Goal: Obtain resource: Download file/media

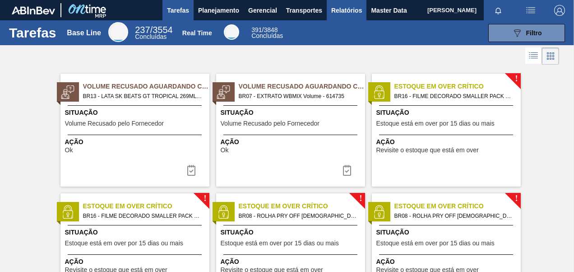
click at [350, 13] on span "Relatórios" at bounding box center [346, 10] width 31 height 11
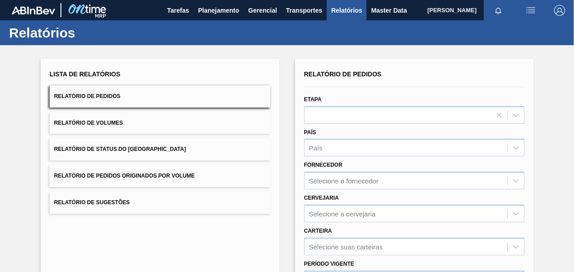
click at [127, 180] on button "Relatório de Pedidos Originados por Volume" at bounding box center [160, 176] width 221 height 22
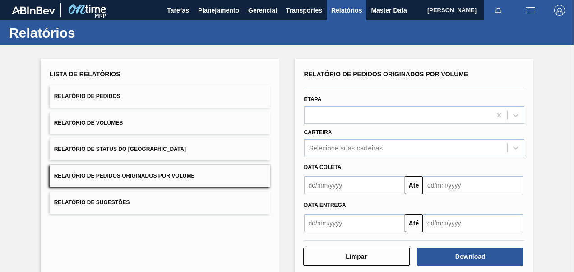
scroll to position [42, 0]
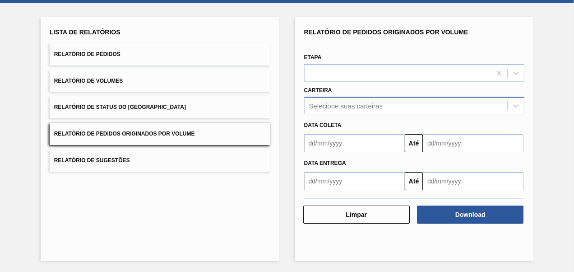
click at [346, 99] on div "Selecione suas carteiras" at bounding box center [406, 105] width 203 height 13
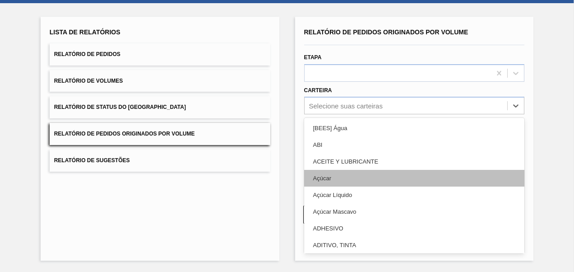
click at [332, 181] on div "Açúcar" at bounding box center [414, 178] width 221 height 17
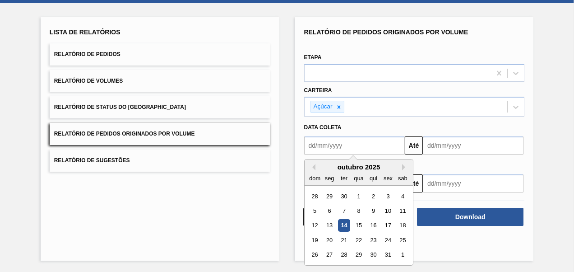
click at [350, 150] on input "text" at bounding box center [354, 145] width 101 height 18
type input "[DATE]"
click at [447, 150] on input "text" at bounding box center [473, 145] width 101 height 18
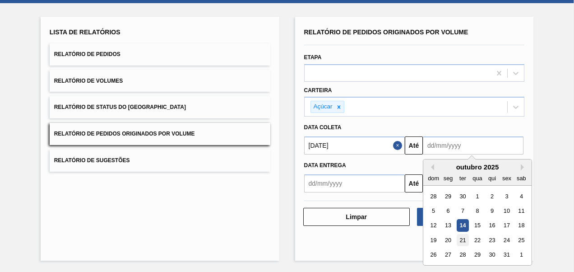
click at [462, 241] on div "21" at bounding box center [463, 240] width 12 height 12
type input "[DATE]"
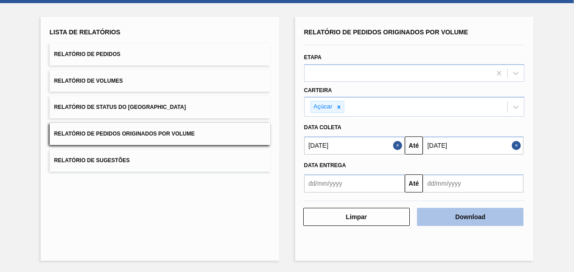
click at [466, 219] on button "Download" at bounding box center [470, 217] width 106 height 18
